Goal: Find specific page/section: Find specific page/section

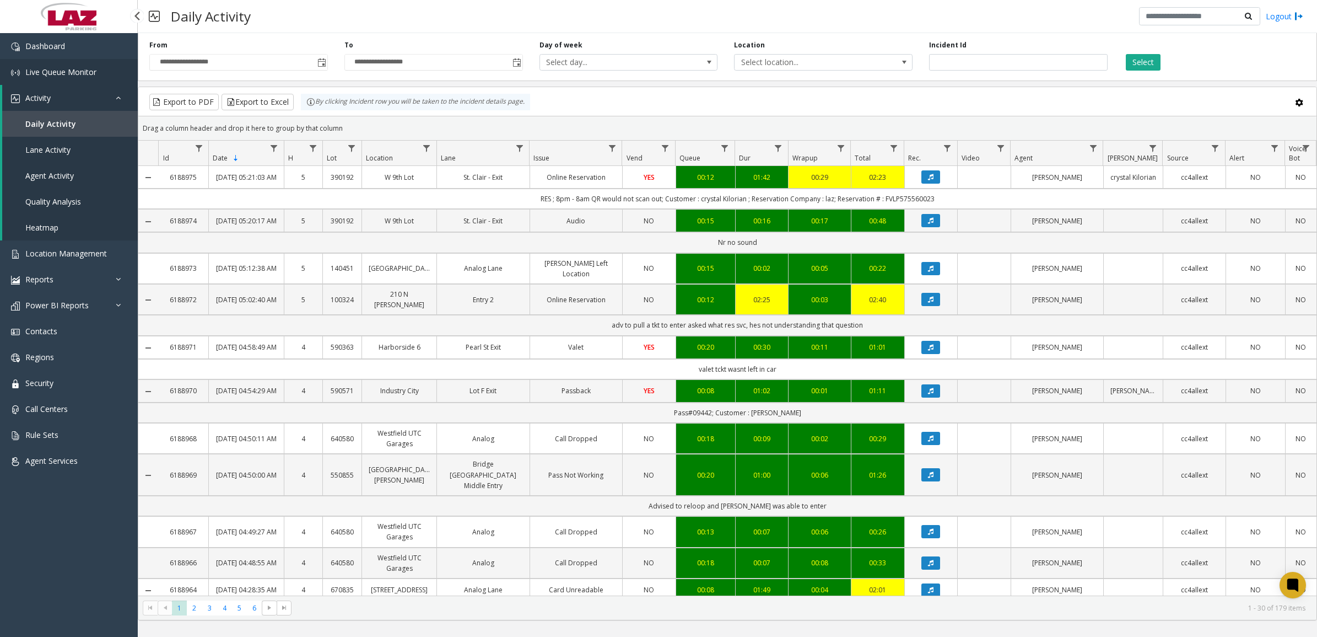
click at [59, 76] on span "Live Queue Monitor" at bounding box center [60, 72] width 71 height 10
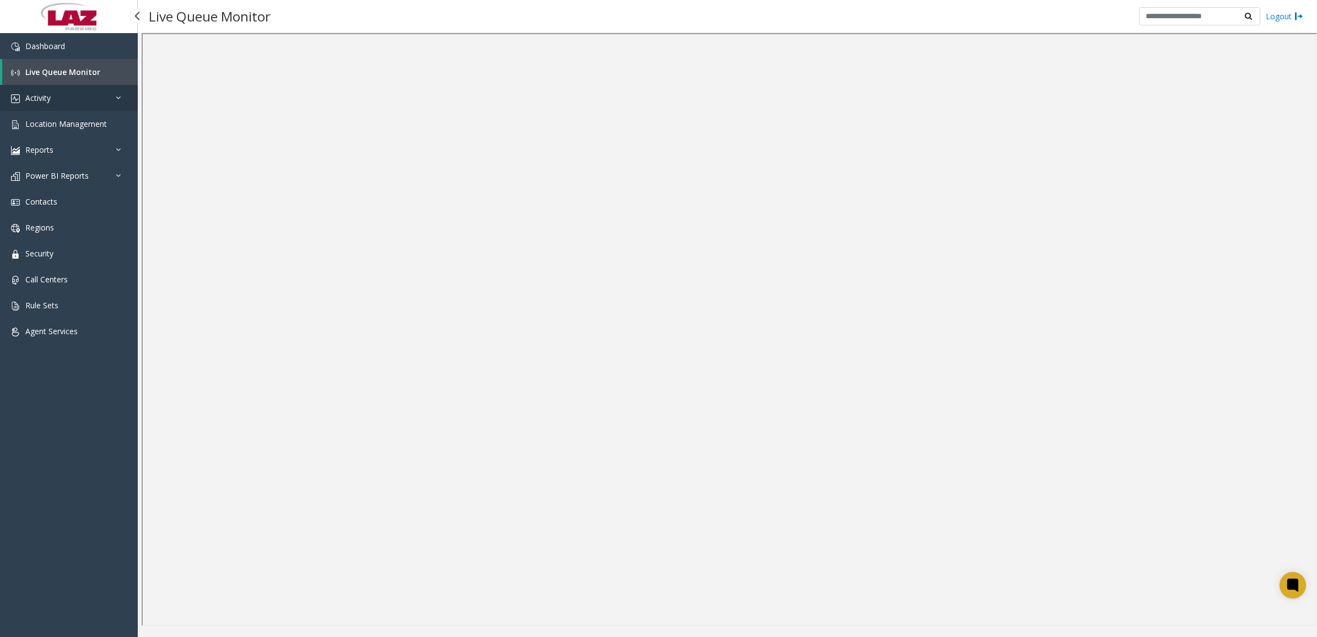
click at [43, 101] on span "Activity" at bounding box center [37, 98] width 25 height 10
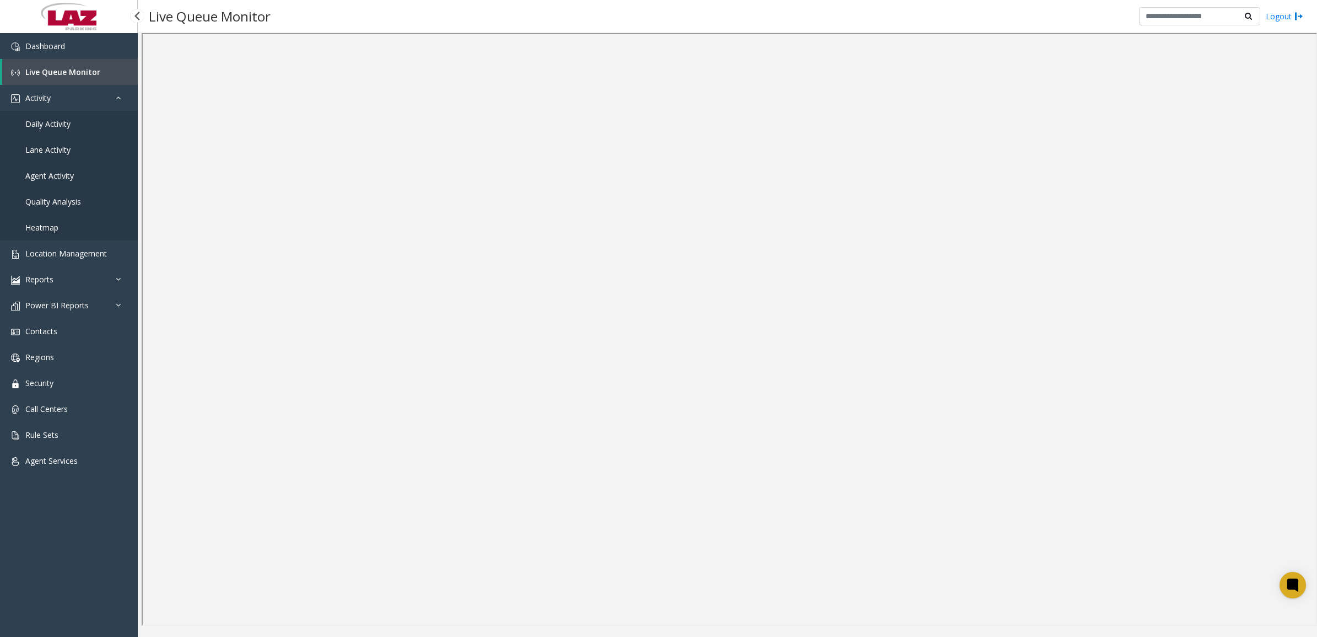
click at [49, 119] on span "Daily Activity" at bounding box center [47, 124] width 45 height 10
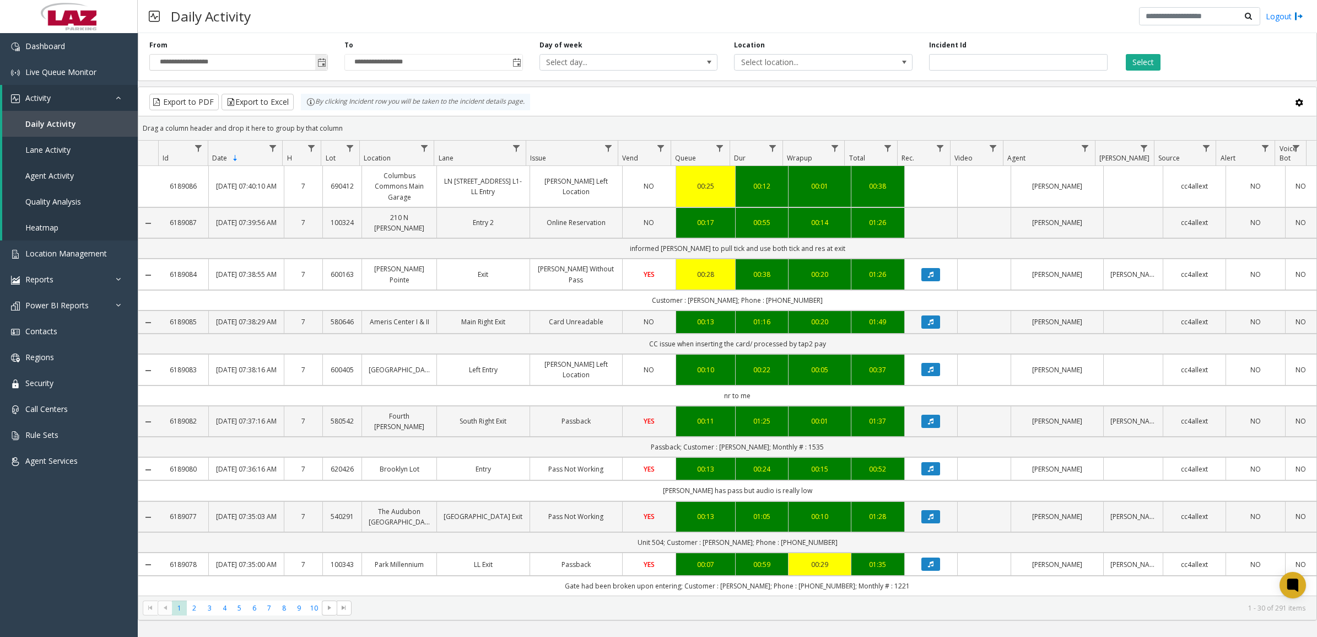
click at [324, 61] on span "Toggle popup" at bounding box center [321, 62] width 9 height 9
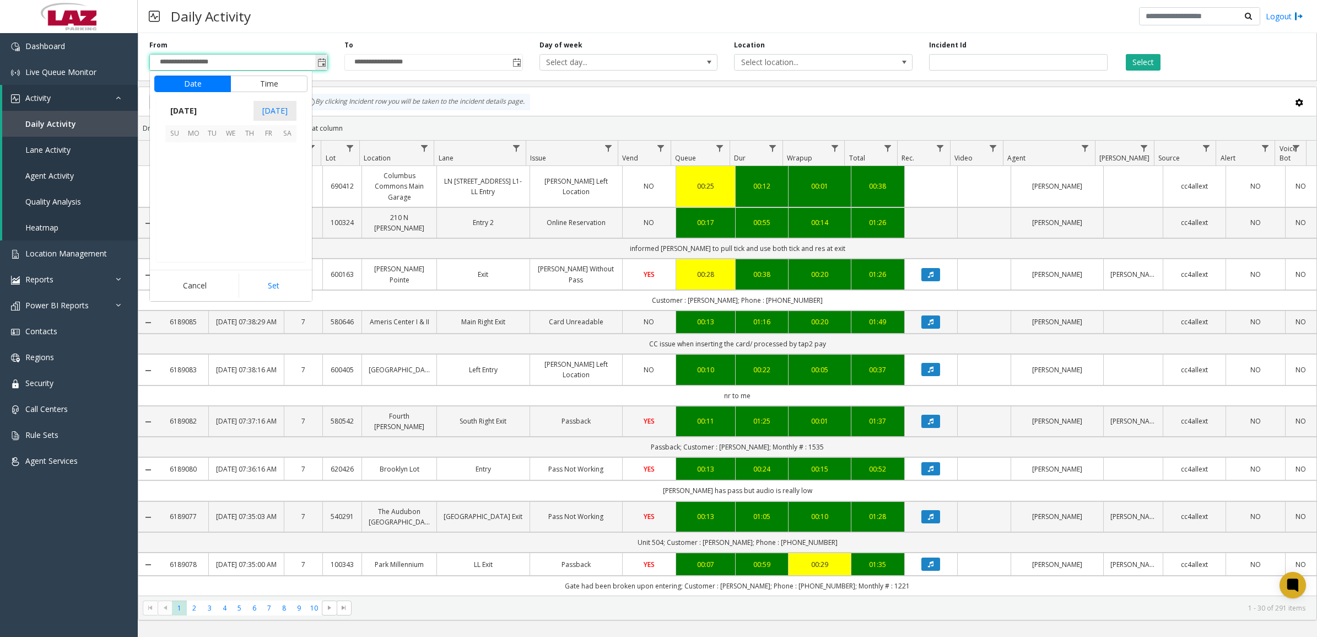
scroll to position [197732, 0]
click at [165, 224] on span "28" at bounding box center [174, 226] width 19 height 19
click at [281, 287] on button "Set" at bounding box center [273, 285] width 69 height 24
type input "**********"
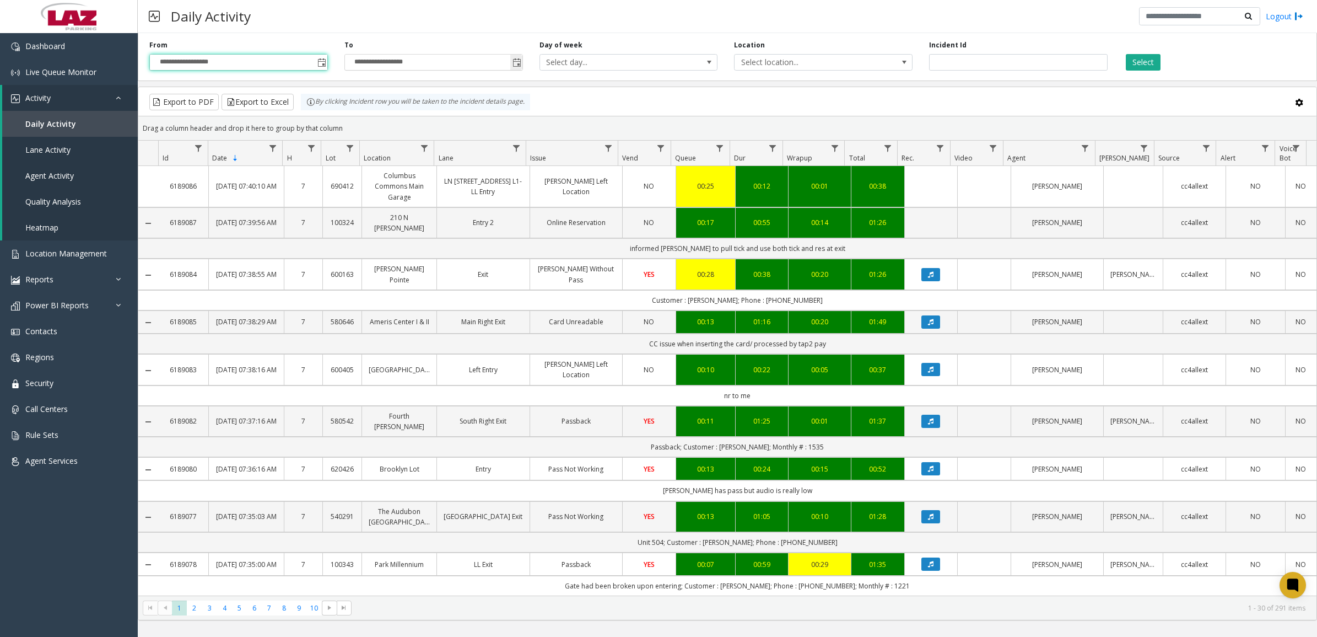
click at [516, 62] on span "Toggle popup" at bounding box center [517, 62] width 9 height 9
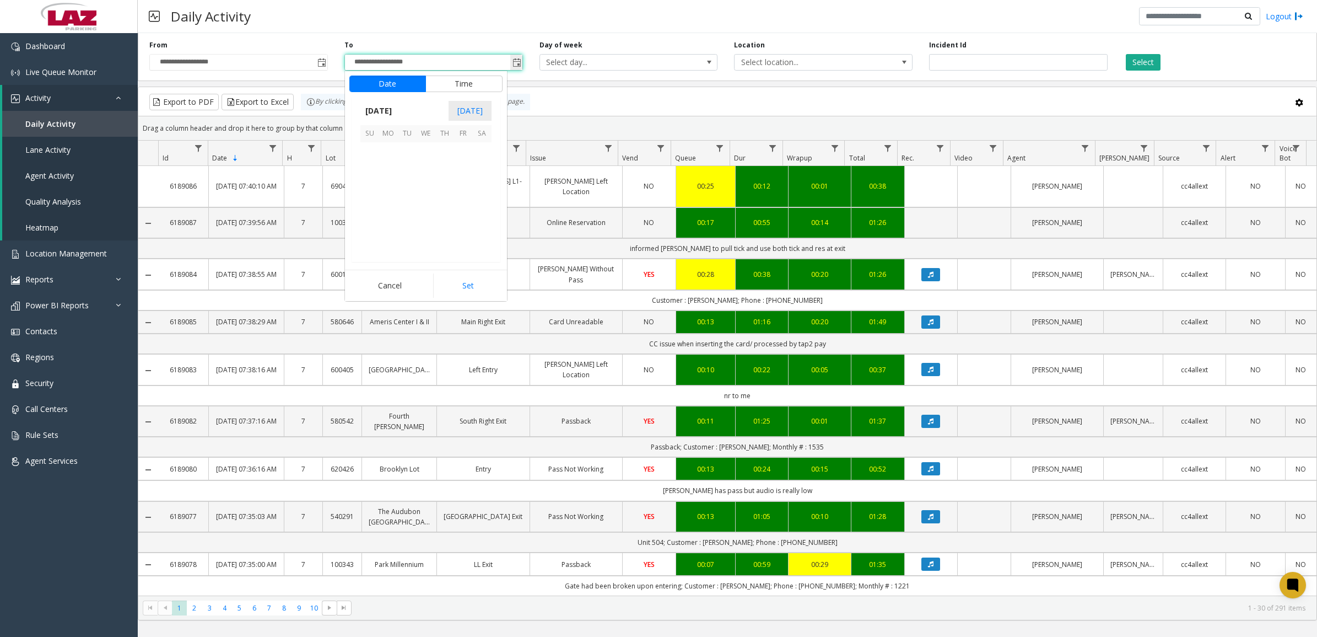
scroll to position [17, 0]
click at [364, 224] on span "28" at bounding box center [369, 226] width 19 height 19
click at [478, 284] on button "Set" at bounding box center [467, 285] width 69 height 24
type input "**********"
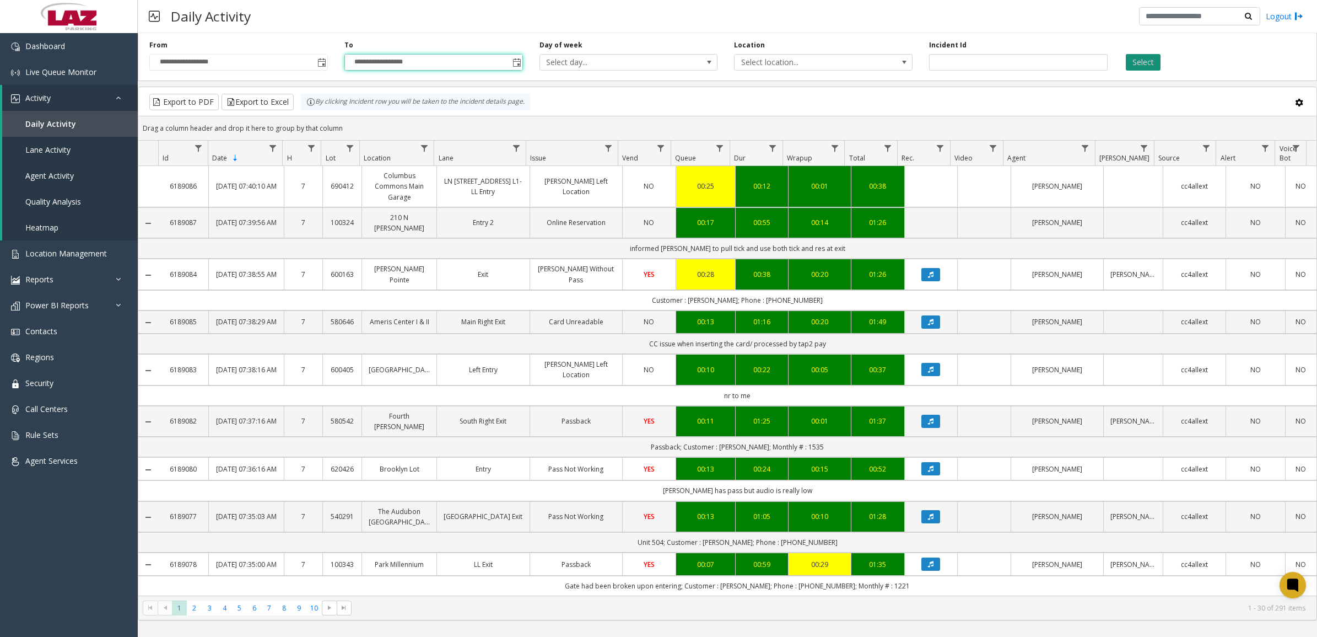
click at [1134, 64] on button "Select" at bounding box center [1143, 62] width 35 height 17
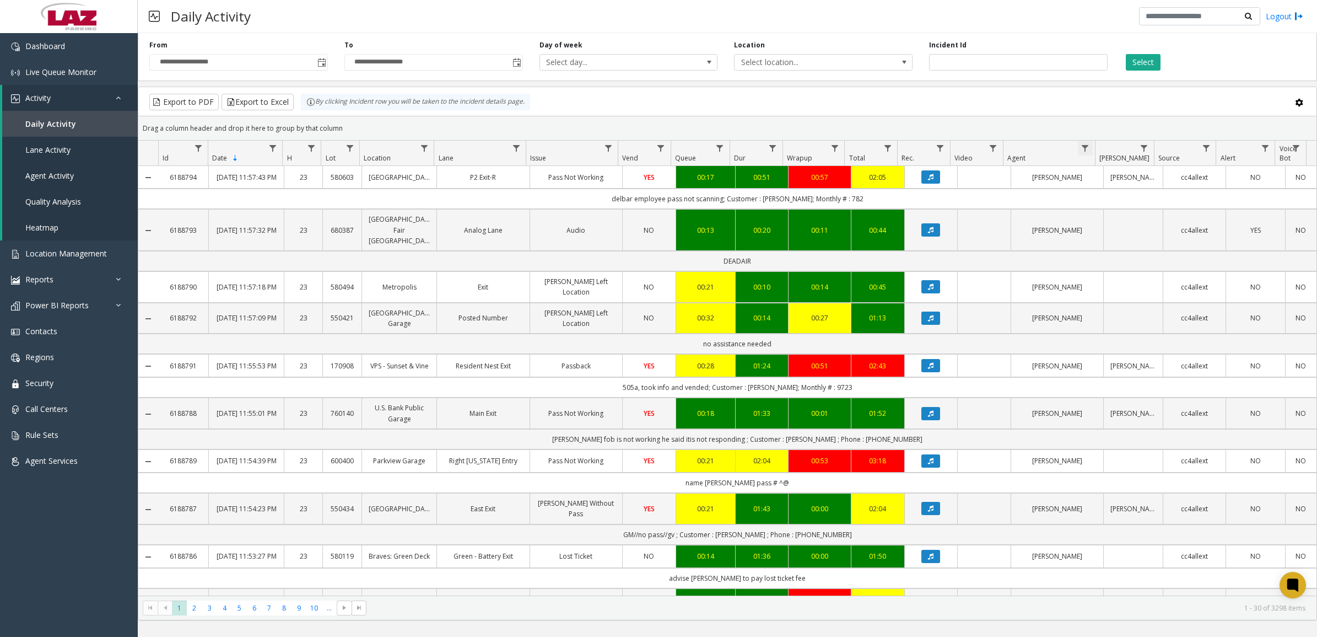
click at [1084, 152] on span "Data table" at bounding box center [1085, 148] width 9 height 9
click at [1100, 202] on input "Agent Filter" at bounding box center [1133, 196] width 94 height 19
type input "***"
click button "Filter" at bounding box center [1156, 299] width 45 height 24
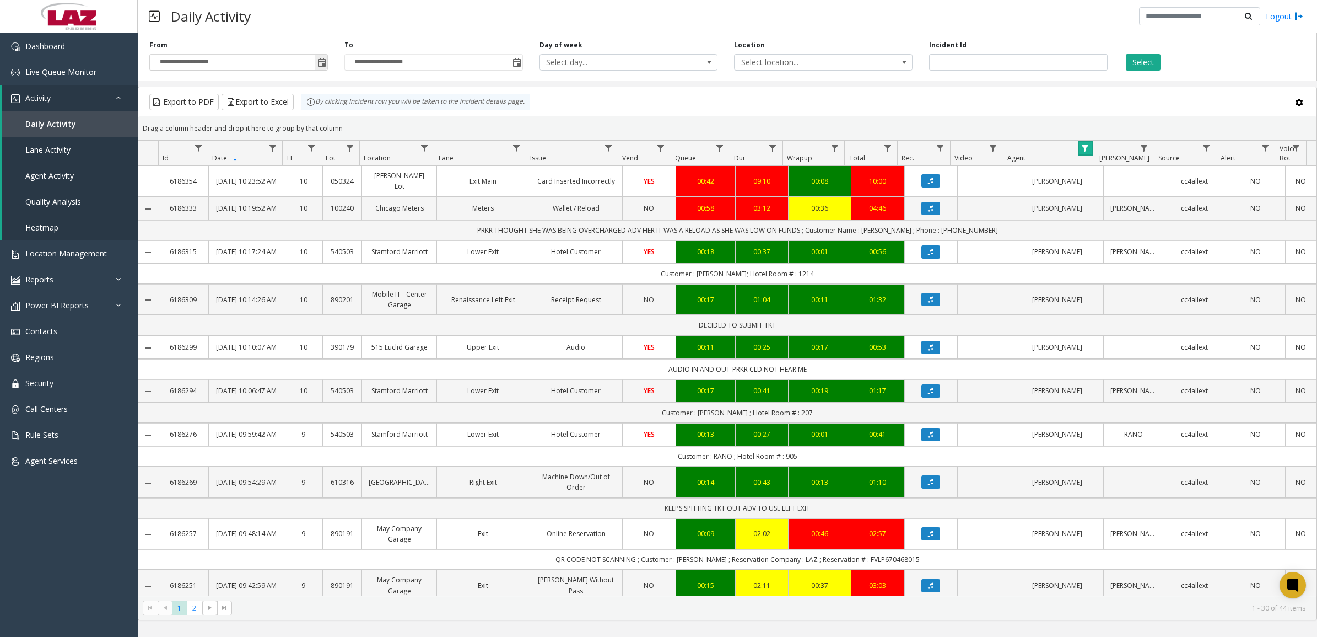
click at [324, 56] on span "Toggle popup" at bounding box center [321, 62] width 12 height 18
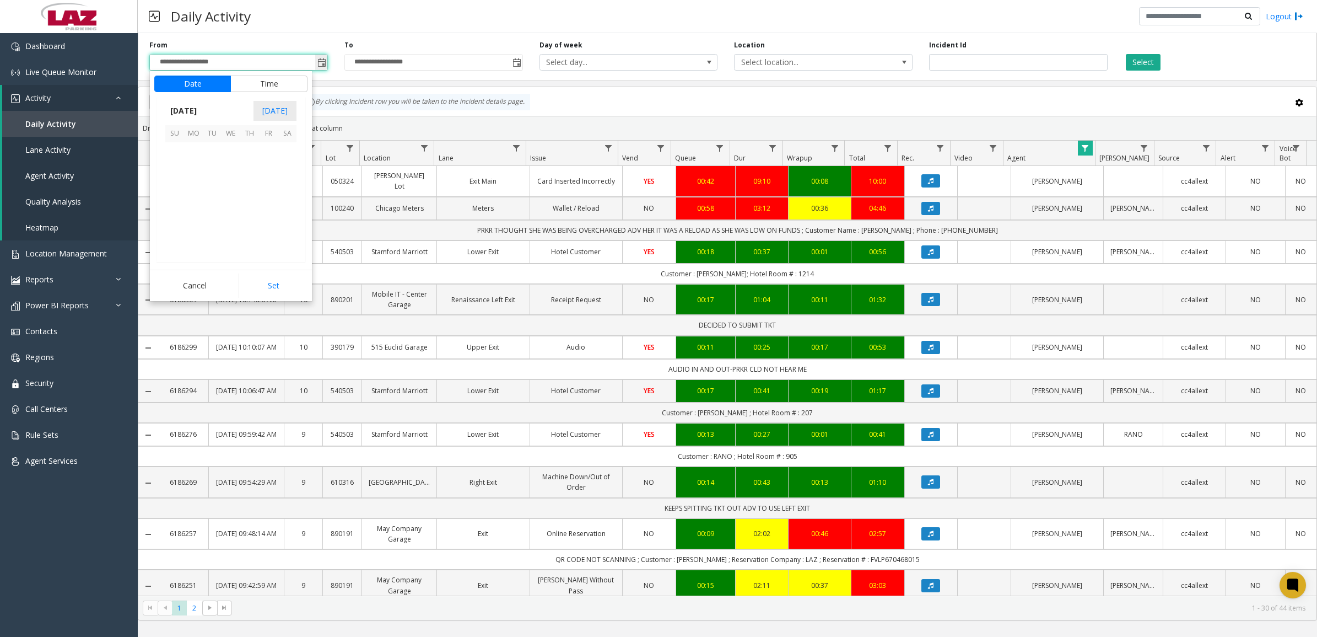
scroll to position [197732, 0]
click at [268, 87] on button "Time" at bounding box center [268, 84] width 77 height 17
click at [184, 205] on li "11" at bounding box center [181, 208] width 39 height 17
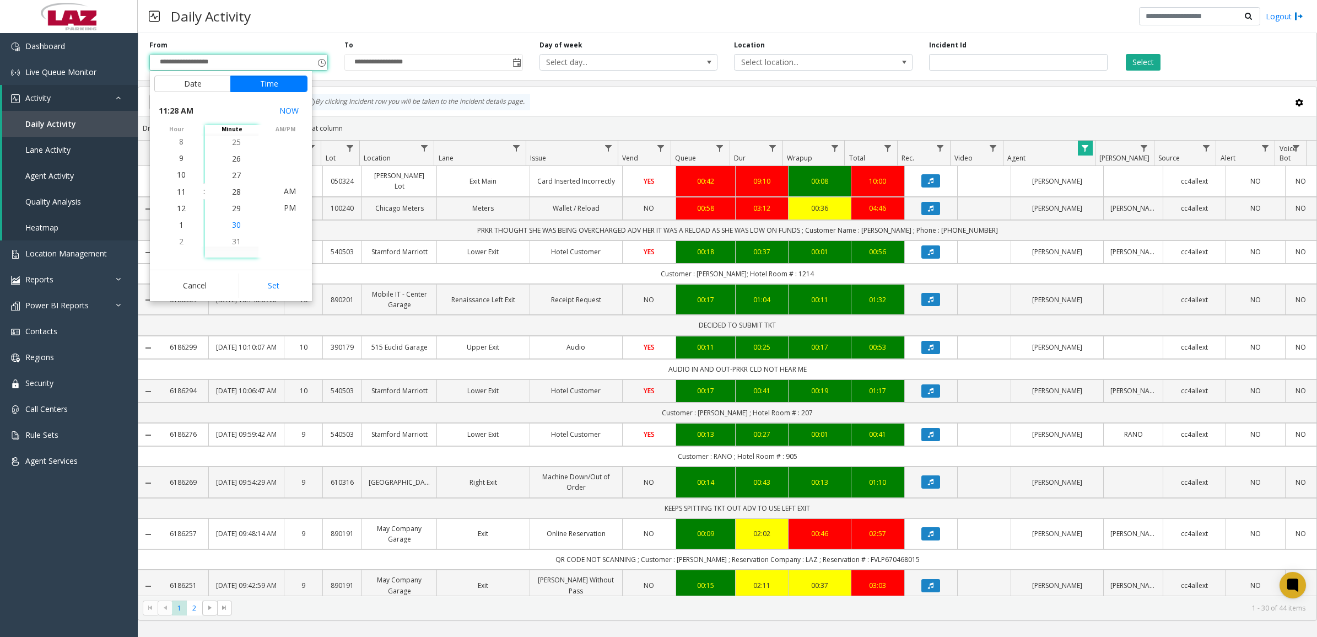
click at [239, 222] on li "30" at bounding box center [236, 225] width 39 height 17
click at [284, 207] on span "PM" at bounding box center [290, 207] width 12 height 10
click at [284, 288] on button "Set" at bounding box center [273, 285] width 69 height 24
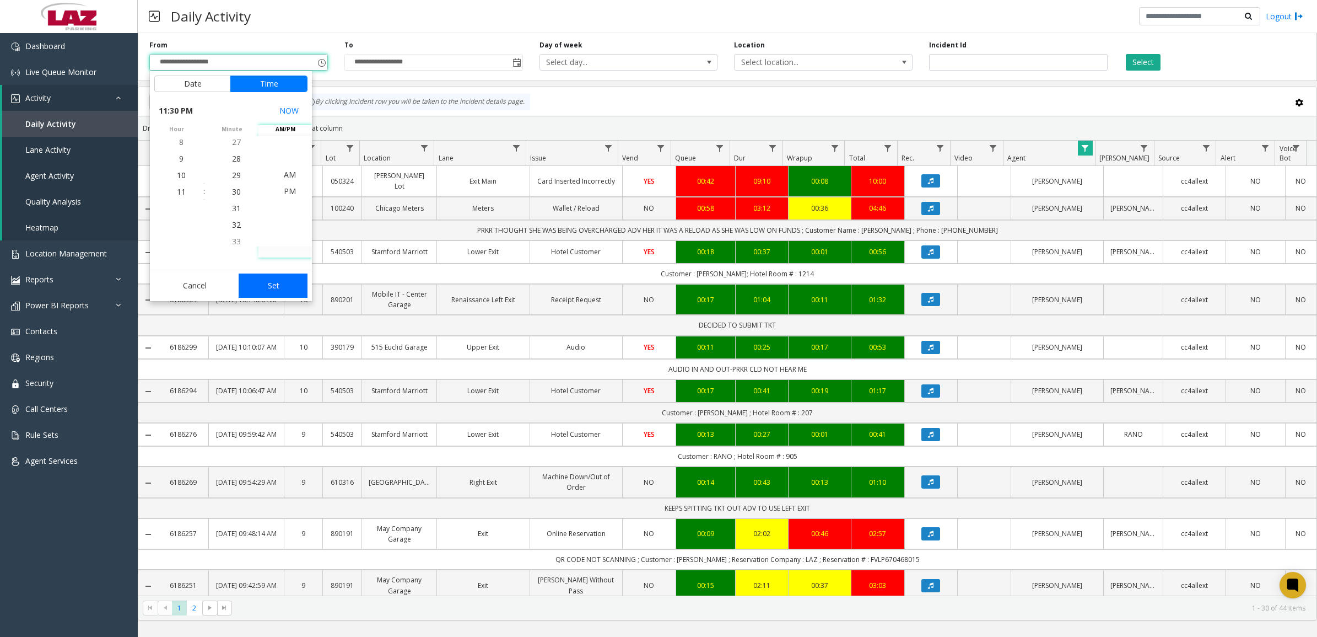
type input "**********"
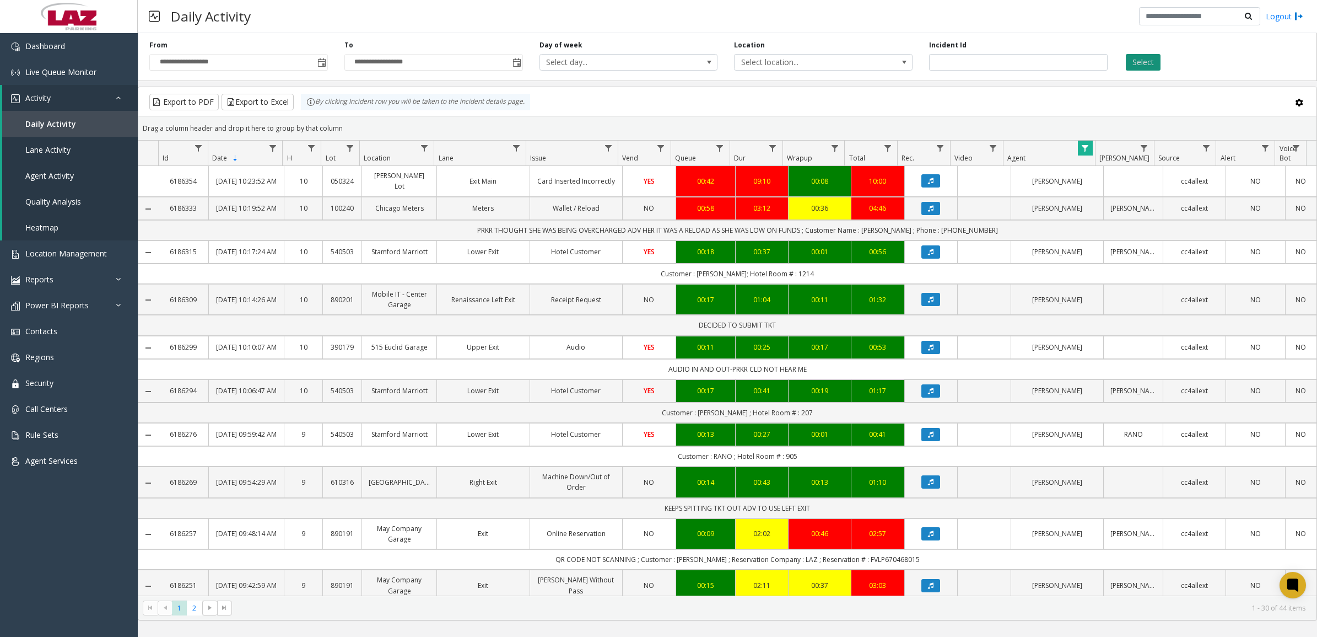
click at [1133, 62] on button "Select" at bounding box center [1143, 62] width 35 height 17
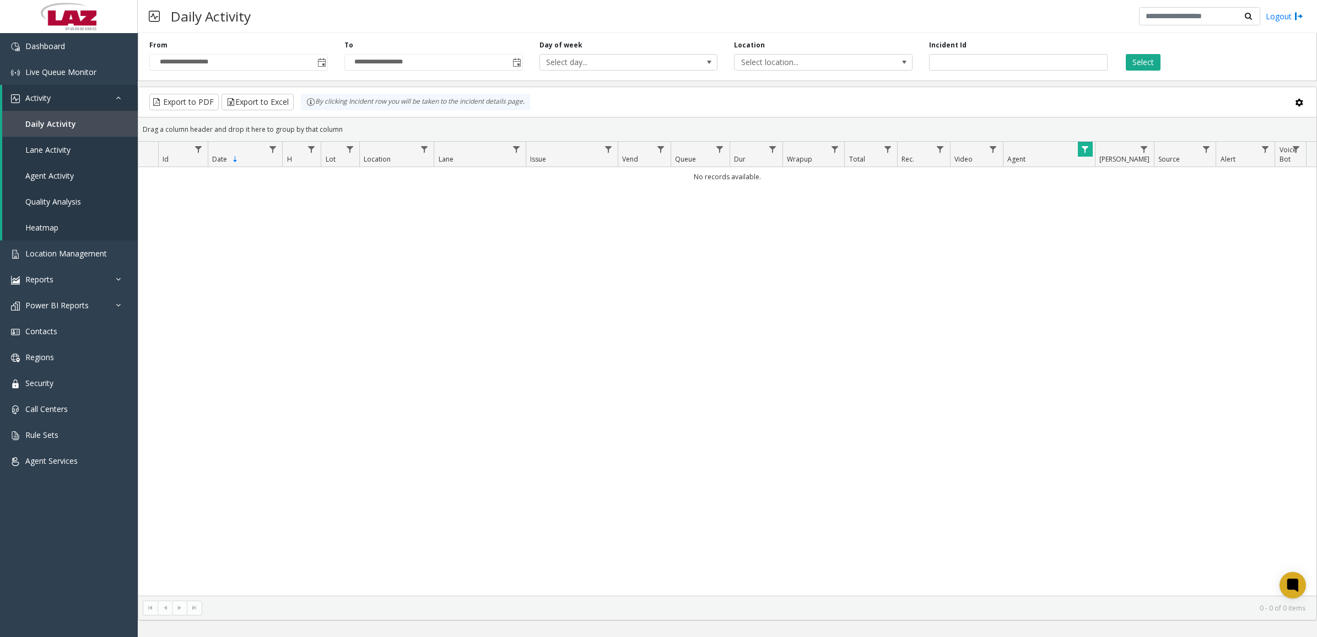
click at [1084, 149] on span "Data table" at bounding box center [1085, 149] width 9 height 9
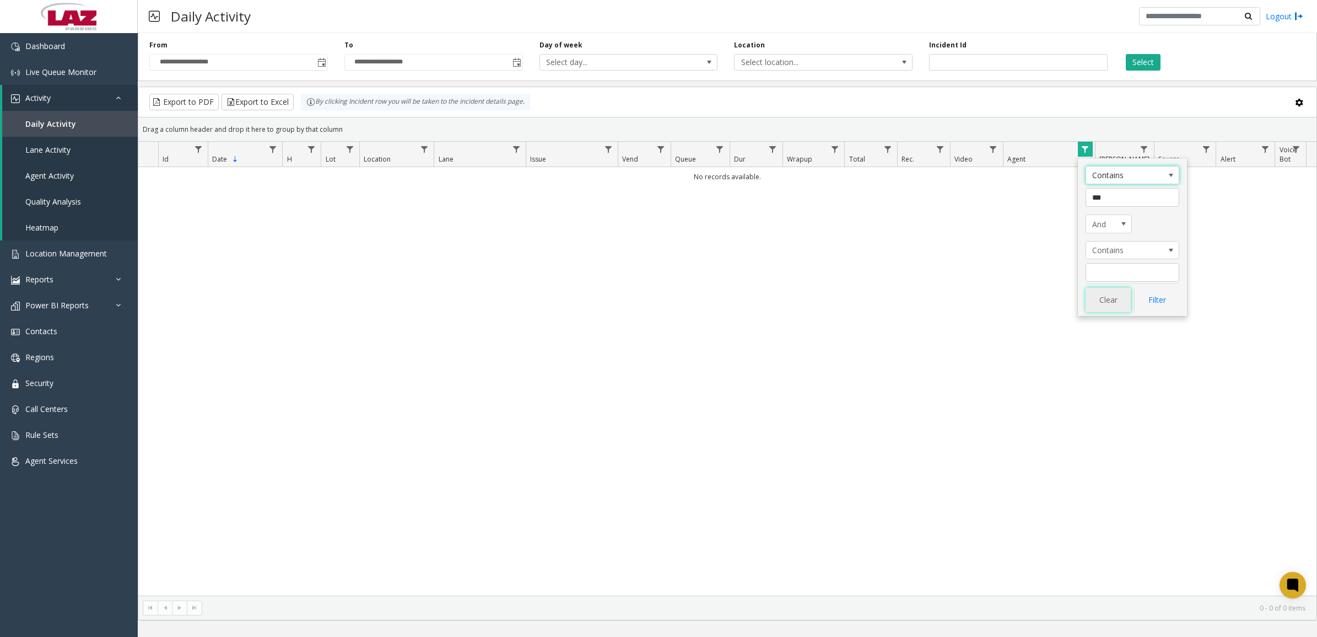
click at [1113, 303] on button "Clear" at bounding box center [1108, 300] width 45 height 24
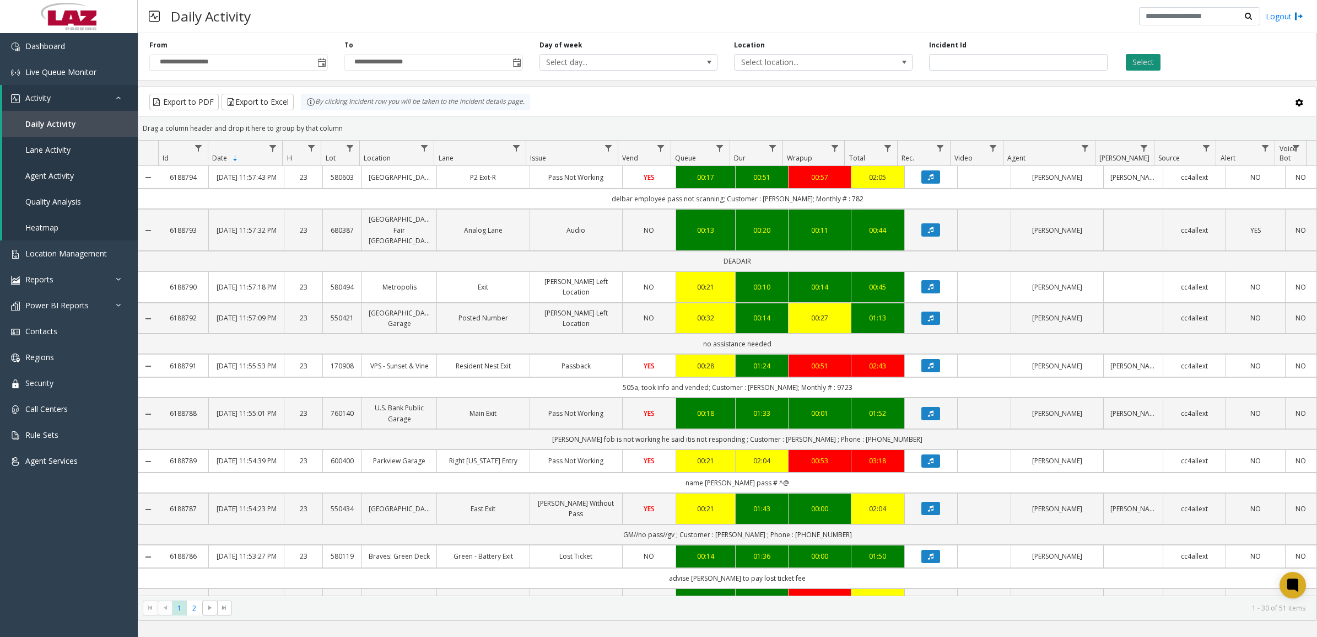
click at [1148, 63] on button "Select" at bounding box center [1143, 62] width 35 height 17
click at [770, 61] on span "Select location..." at bounding box center [806, 62] width 142 height 15
type input "*******"
click at [745, 128] on li "600144 [STREET_ADDRESS]" at bounding box center [823, 120] width 175 height 15
click at [1138, 65] on button "Select" at bounding box center [1143, 62] width 35 height 17
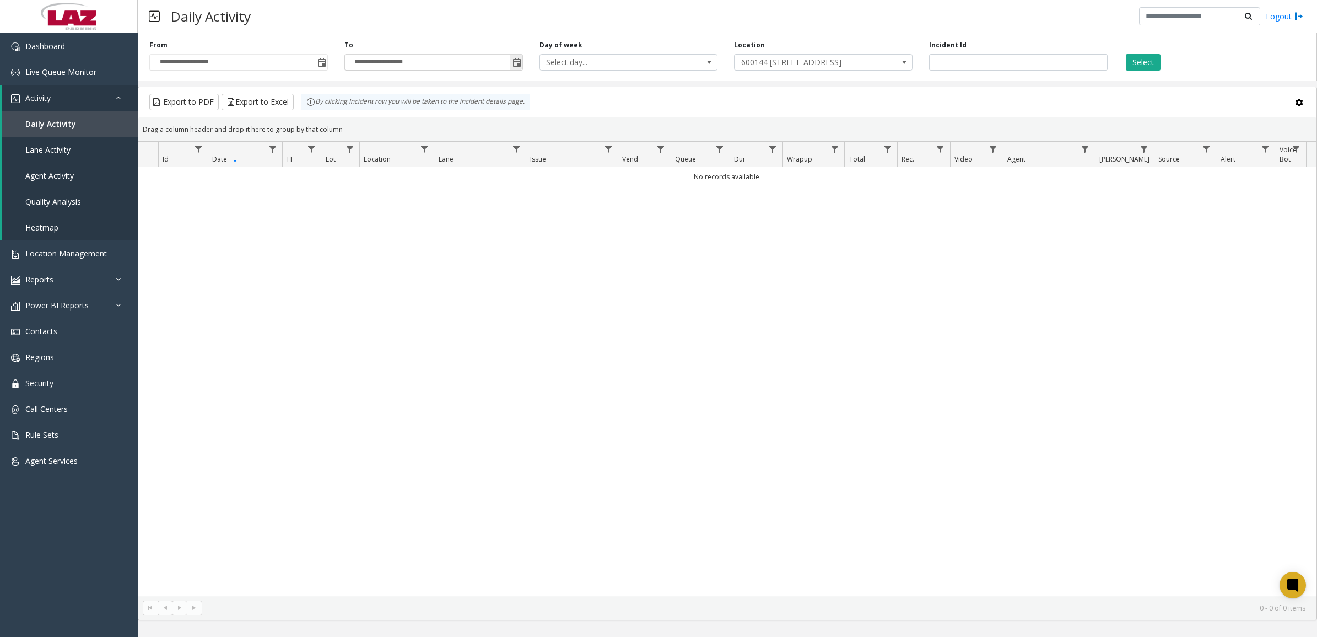
click at [515, 61] on span "Toggle popup" at bounding box center [517, 62] width 9 height 9
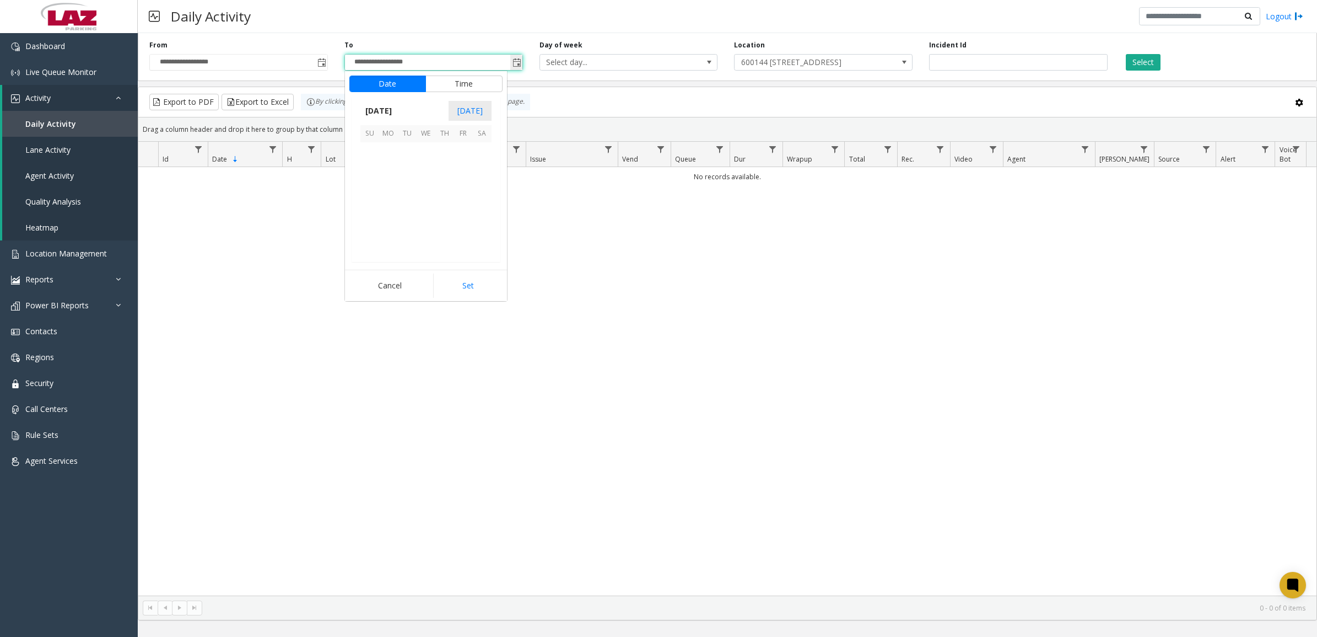
scroll to position [17, 0]
click at [382, 229] on span "29" at bounding box center [388, 226] width 19 height 19
click at [457, 283] on button "Set" at bounding box center [467, 285] width 69 height 24
type input "**********"
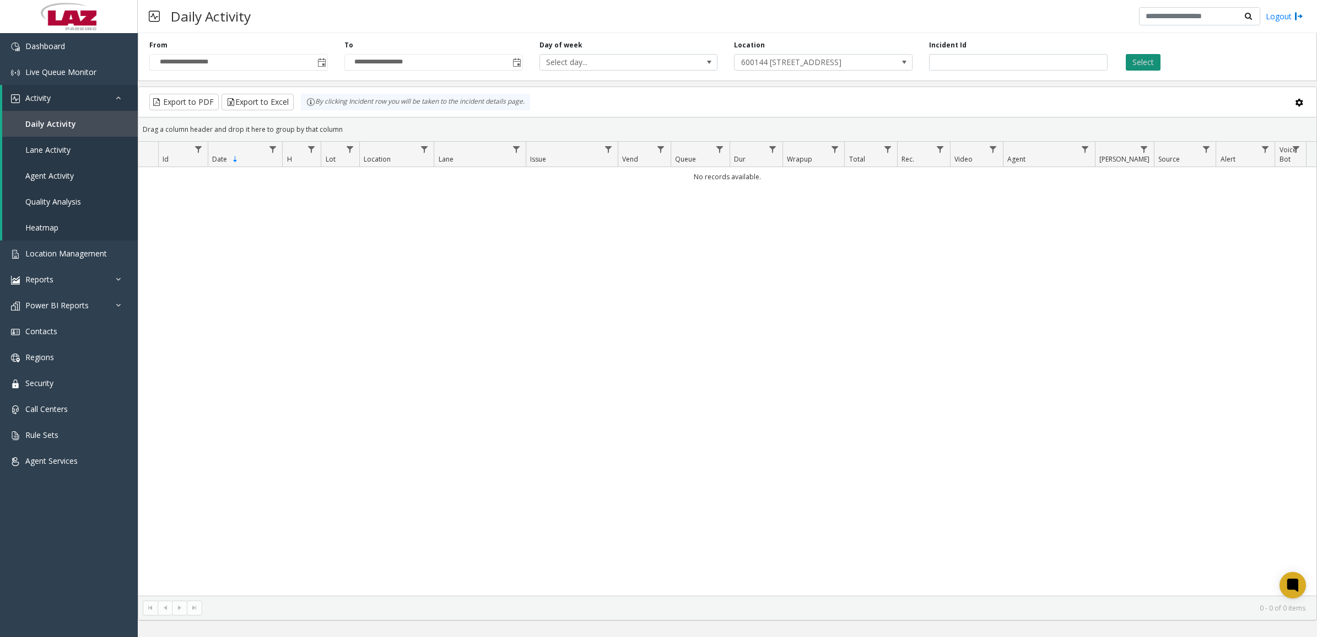
click at [1137, 61] on button "Select" at bounding box center [1143, 62] width 35 height 17
click at [1150, 64] on button "Select" at bounding box center [1143, 62] width 35 height 17
click at [1212, 63] on div "Select" at bounding box center [1213, 55] width 195 height 30
click at [838, 62] on span "600144 [STREET_ADDRESS]" at bounding box center [806, 62] width 142 height 15
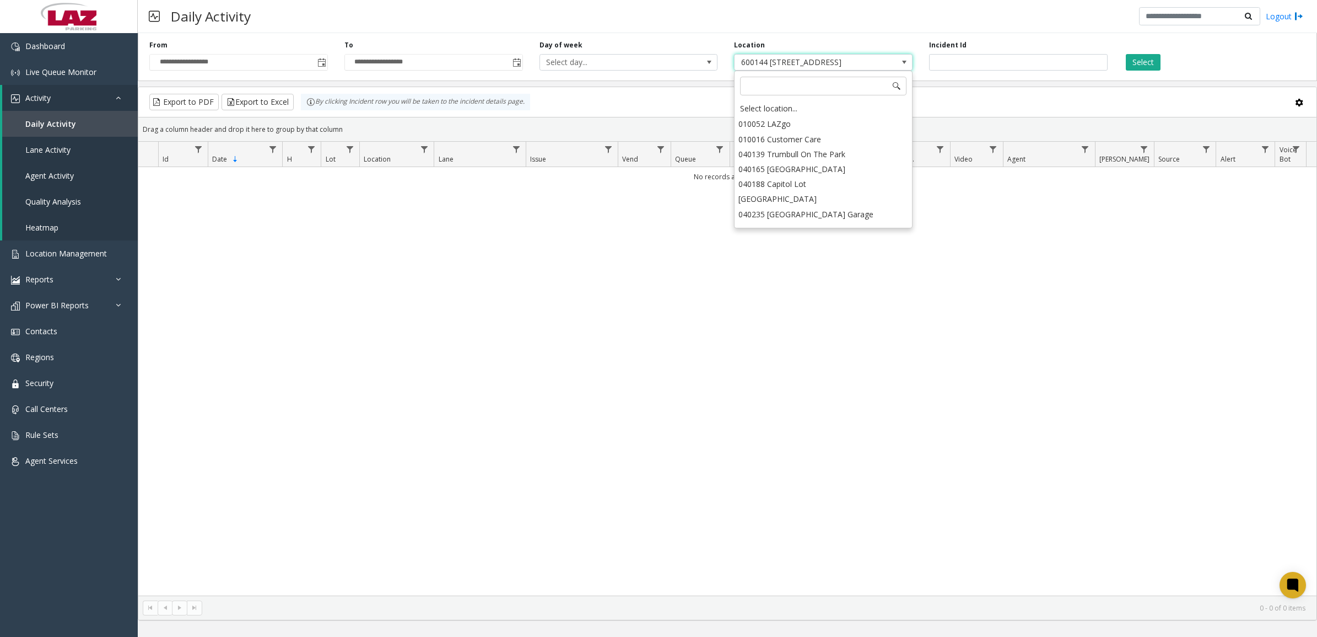
scroll to position [3132, 0]
click at [824, 111] on div "Select location..." at bounding box center [823, 108] width 175 height 15
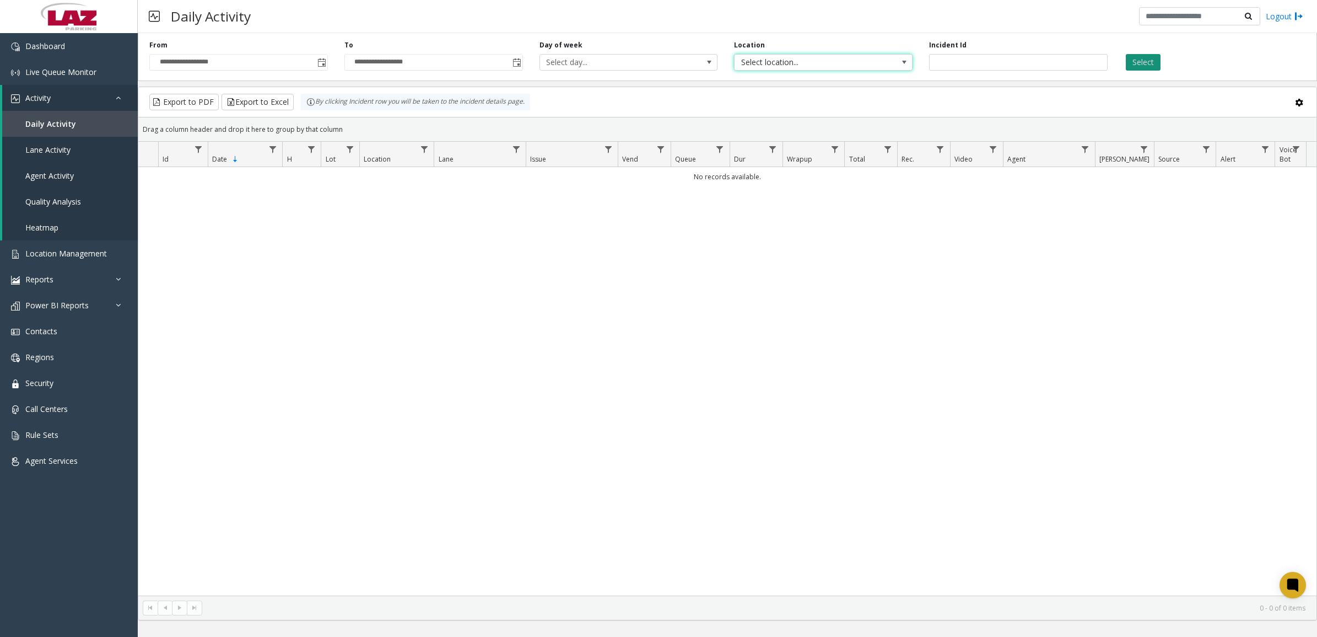
click at [1148, 62] on button "Select" at bounding box center [1143, 62] width 35 height 17
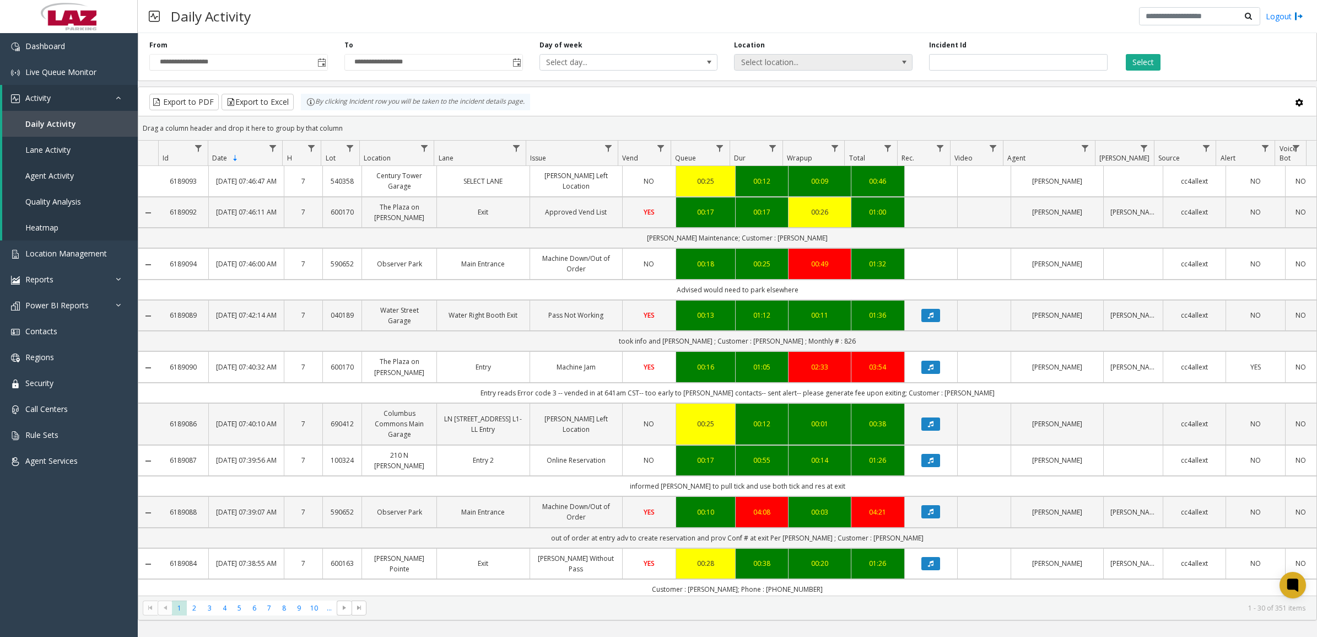
click at [900, 61] on span at bounding box center [904, 62] width 9 height 9
type input "*******"
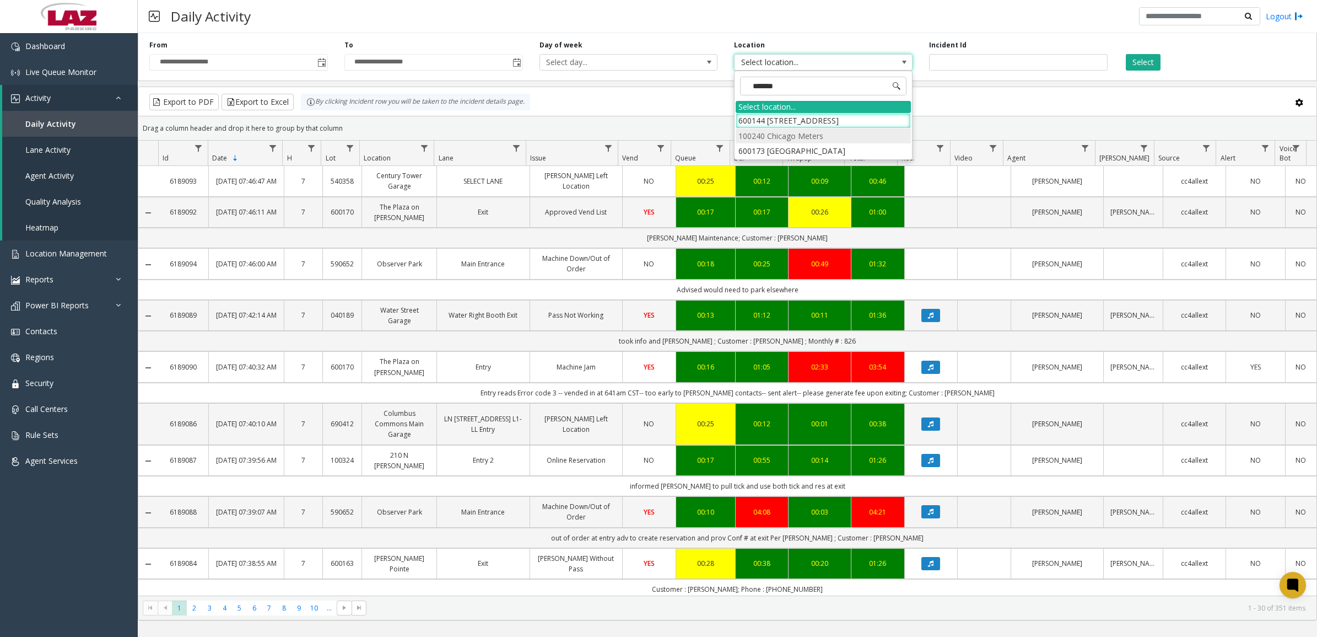
click at [756, 137] on li "100240 Chicago Meters" at bounding box center [823, 135] width 175 height 15
click at [1153, 64] on button "Select" at bounding box center [1143, 62] width 35 height 17
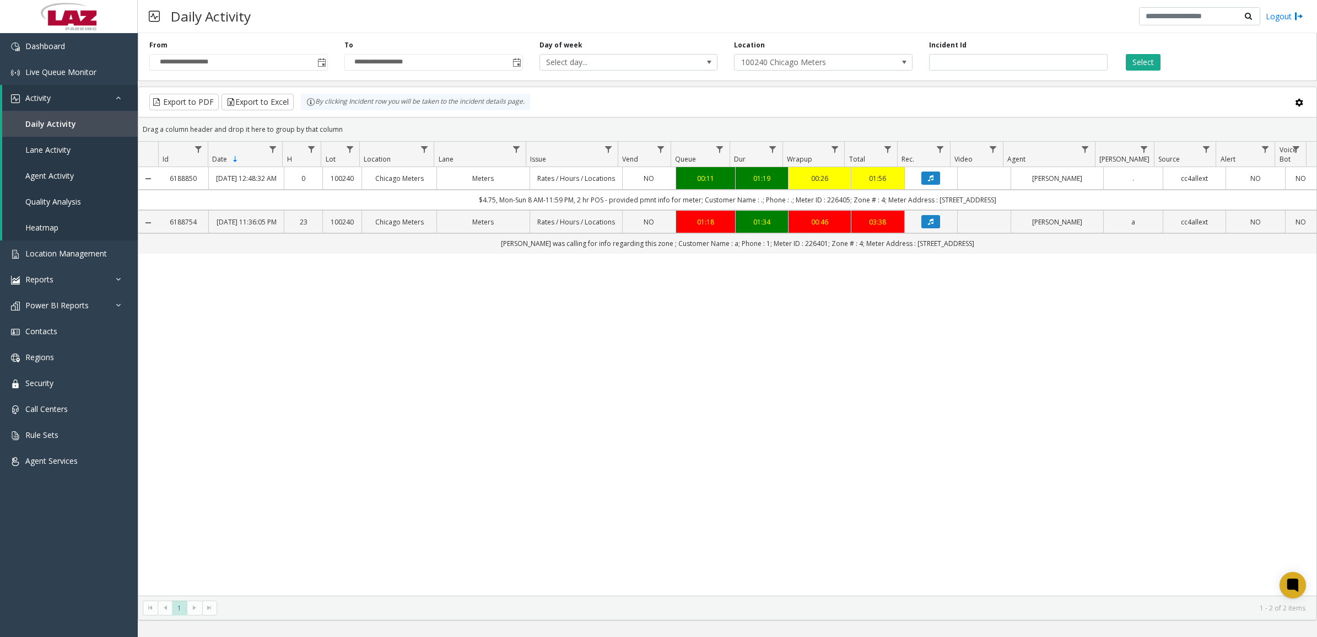
click at [812, 399] on div "6188850 [DATE] 12:48:32 AM 0 100240 Chicago Meters Meters Rates / Hours / Locat…" at bounding box center [727, 381] width 1178 height 428
click at [50, 71] on span "Live Queue Monitor" at bounding box center [60, 72] width 71 height 10
